Goal: Find specific page/section: Find specific page/section

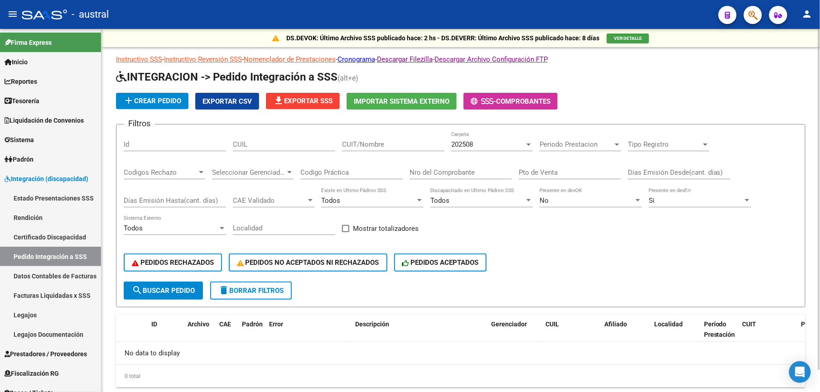
click at [176, 294] on button "search Buscar Pedido" at bounding box center [163, 291] width 79 height 18
click at [189, 265] on span "PEDIDOS RECHAZADOS" at bounding box center [173, 263] width 82 height 8
click at [236, 287] on span "delete Borrar Filtros" at bounding box center [250, 291] width 65 height 8
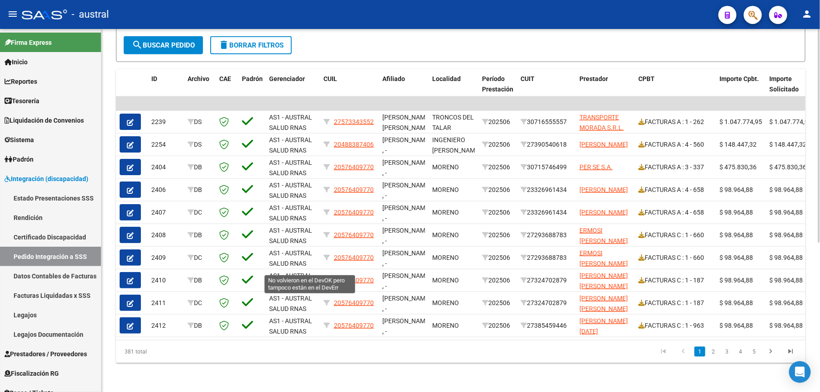
scroll to position [254, 0]
drag, startPoint x: 118, startPoint y: 352, endPoint x: 160, endPoint y: 352, distance: 42.6
click at [160, 352] on div "381 total" at bounding box center [184, 352] width 136 height 23
drag, startPoint x: 160, startPoint y: 352, endPoint x: 168, endPoint y: 354, distance: 7.7
click at [168, 354] on div "381 total" at bounding box center [184, 352] width 136 height 23
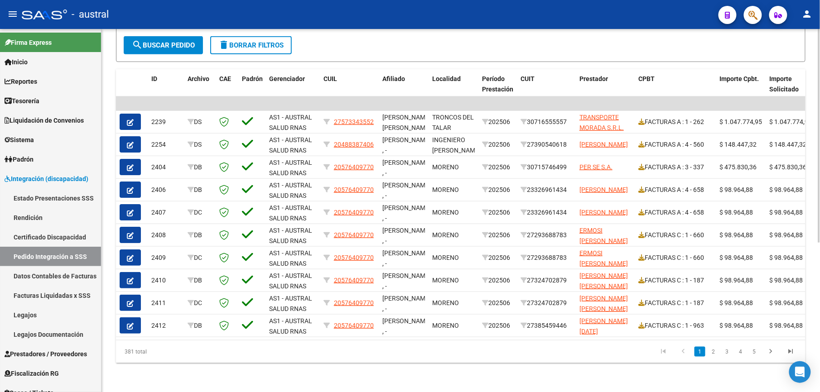
drag, startPoint x: 118, startPoint y: 357, endPoint x: 162, endPoint y: 352, distance: 44.7
click at [162, 352] on div "381 total" at bounding box center [184, 352] width 136 height 23
drag, startPoint x: 162, startPoint y: 352, endPoint x: 182, endPoint y: 357, distance: 20.7
click at [182, 357] on div "381 total" at bounding box center [184, 352] width 136 height 23
click at [287, 39] on button "delete Borrar Filtros" at bounding box center [251, 45] width 82 height 18
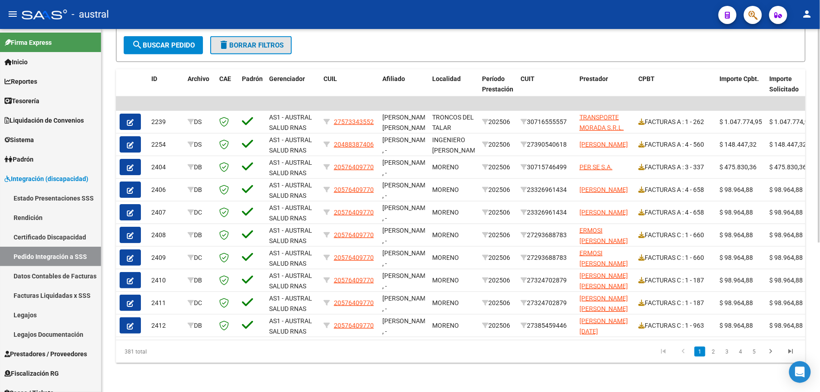
click at [272, 41] on span "delete Borrar Filtros" at bounding box center [250, 45] width 65 height 8
drag, startPoint x: 118, startPoint y: 348, endPoint x: 169, endPoint y: 355, distance: 52.2
click at [169, 355] on div "381 total" at bounding box center [184, 352] width 136 height 23
drag, startPoint x: 122, startPoint y: 347, endPoint x: 154, endPoint y: 347, distance: 31.7
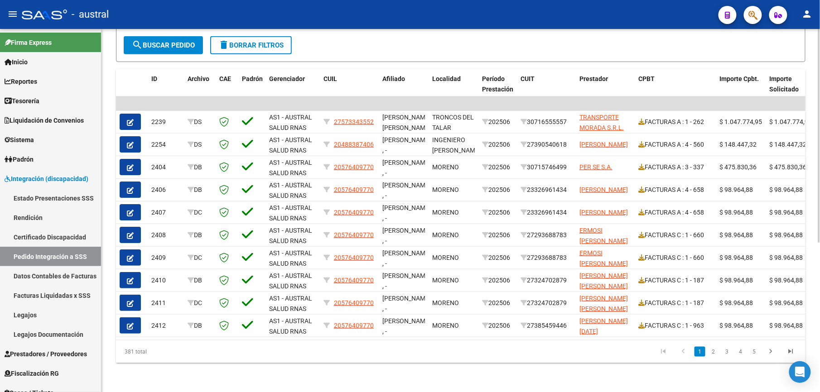
click at [154, 347] on div "381 total" at bounding box center [184, 352] width 136 height 23
drag, startPoint x: 154, startPoint y: 347, endPoint x: 159, endPoint y: 352, distance: 7.1
click at [157, 352] on div "381 total" at bounding box center [184, 352] width 136 height 23
click at [149, 351] on div "381 total" at bounding box center [184, 352] width 136 height 23
drag, startPoint x: 125, startPoint y: 353, endPoint x: 152, endPoint y: 353, distance: 27.2
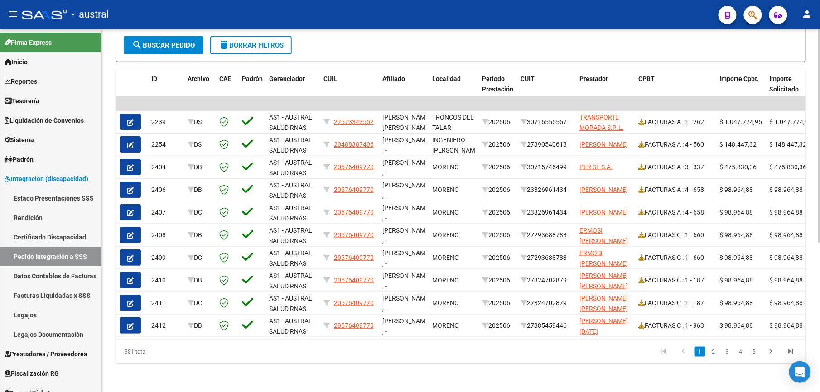
click at [152, 353] on div "381 total" at bounding box center [184, 352] width 136 height 23
drag, startPoint x: 152, startPoint y: 353, endPoint x: 138, endPoint y: 348, distance: 15.3
click at [159, 352] on div "381 total" at bounding box center [184, 352] width 136 height 23
click at [81, 256] on link "Pedido Integración a SSS" at bounding box center [50, 256] width 101 height 19
click at [244, 41] on span "delete Borrar Filtros" at bounding box center [250, 45] width 65 height 8
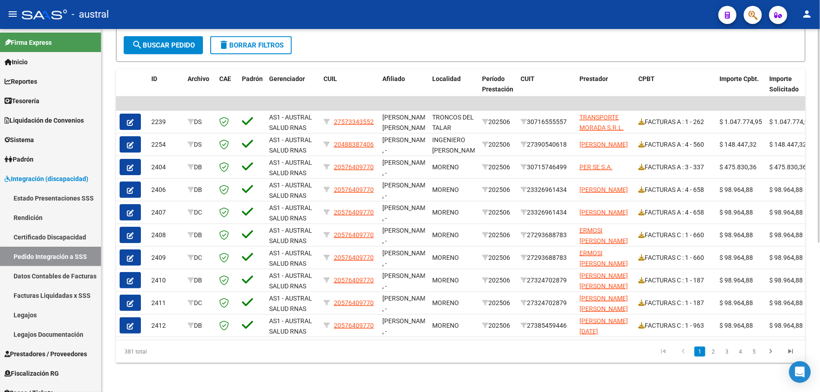
click at [339, 364] on div "DS.DEVOK: Último Archivo SSS publicado hace: 2 hs - DS.DEVERR: Último Archivo S…" at bounding box center [460, 87] width 719 height 609
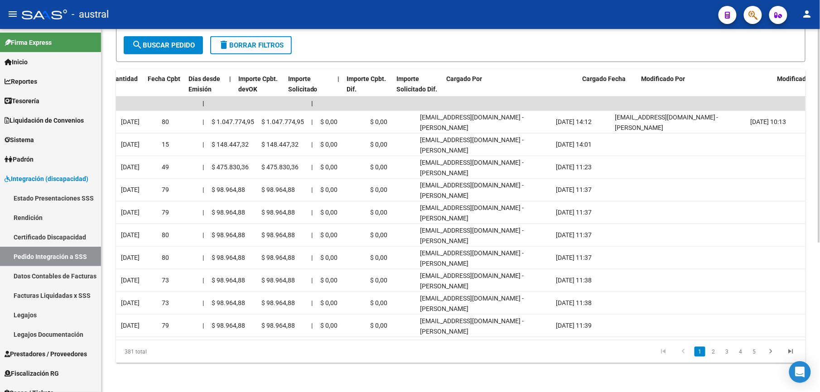
scroll to position [0, 0]
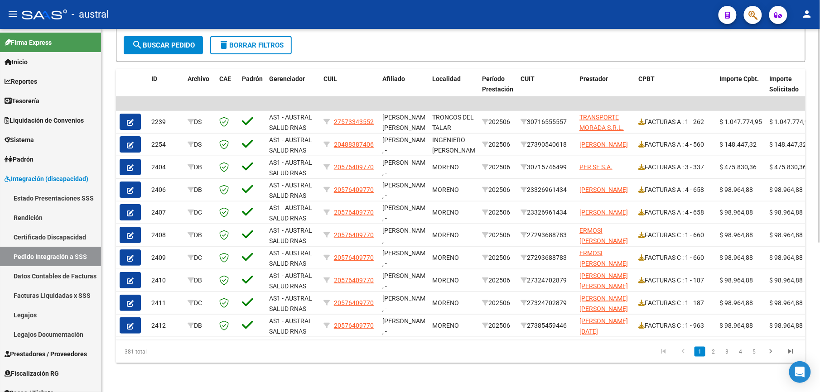
click at [223, 39] on mat-icon "delete" at bounding box center [223, 44] width 11 height 11
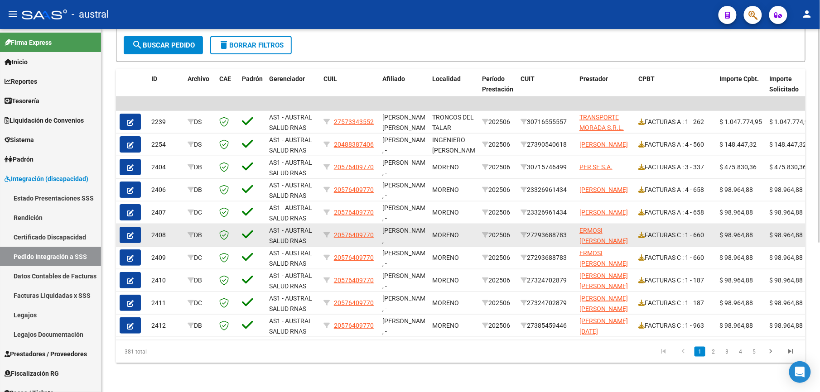
scroll to position [254, 0]
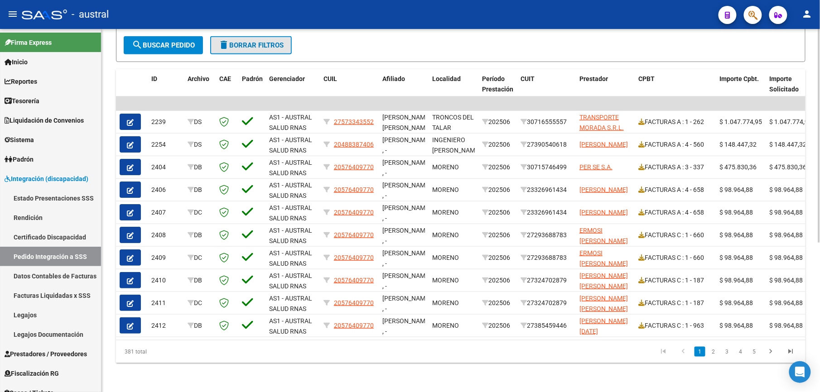
click at [277, 41] on span "delete Borrar Filtros" at bounding box center [250, 45] width 65 height 8
